Goal: Obtain resource: Download file/media

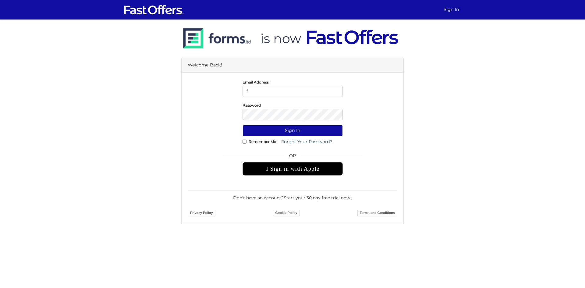
type input "f.normuradov@gmail.com"
click at [243, 125] on button "Sign In" at bounding box center [293, 130] width 100 height 11
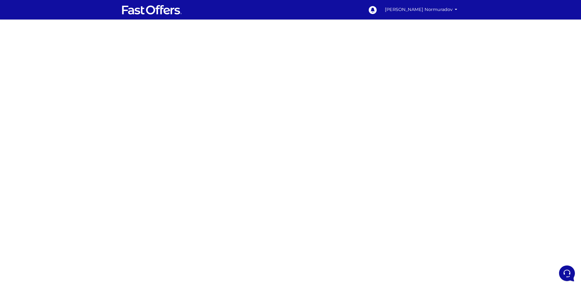
click at [204, 115] on div at bounding box center [290, 172] width 581 height 305
click at [181, 135] on div at bounding box center [290, 172] width 581 height 305
click at [194, 166] on div at bounding box center [290, 172] width 581 height 305
click at [195, 171] on div at bounding box center [290, 172] width 581 height 305
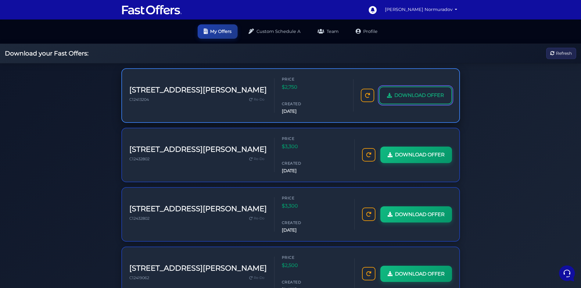
click at [406, 91] on span "DOWNLOAD OFFER" at bounding box center [419, 95] width 50 height 8
drag, startPoint x: 80, startPoint y: 127, endPoint x: 80, endPoint y: 121, distance: 5.8
